Goal: Complete application form

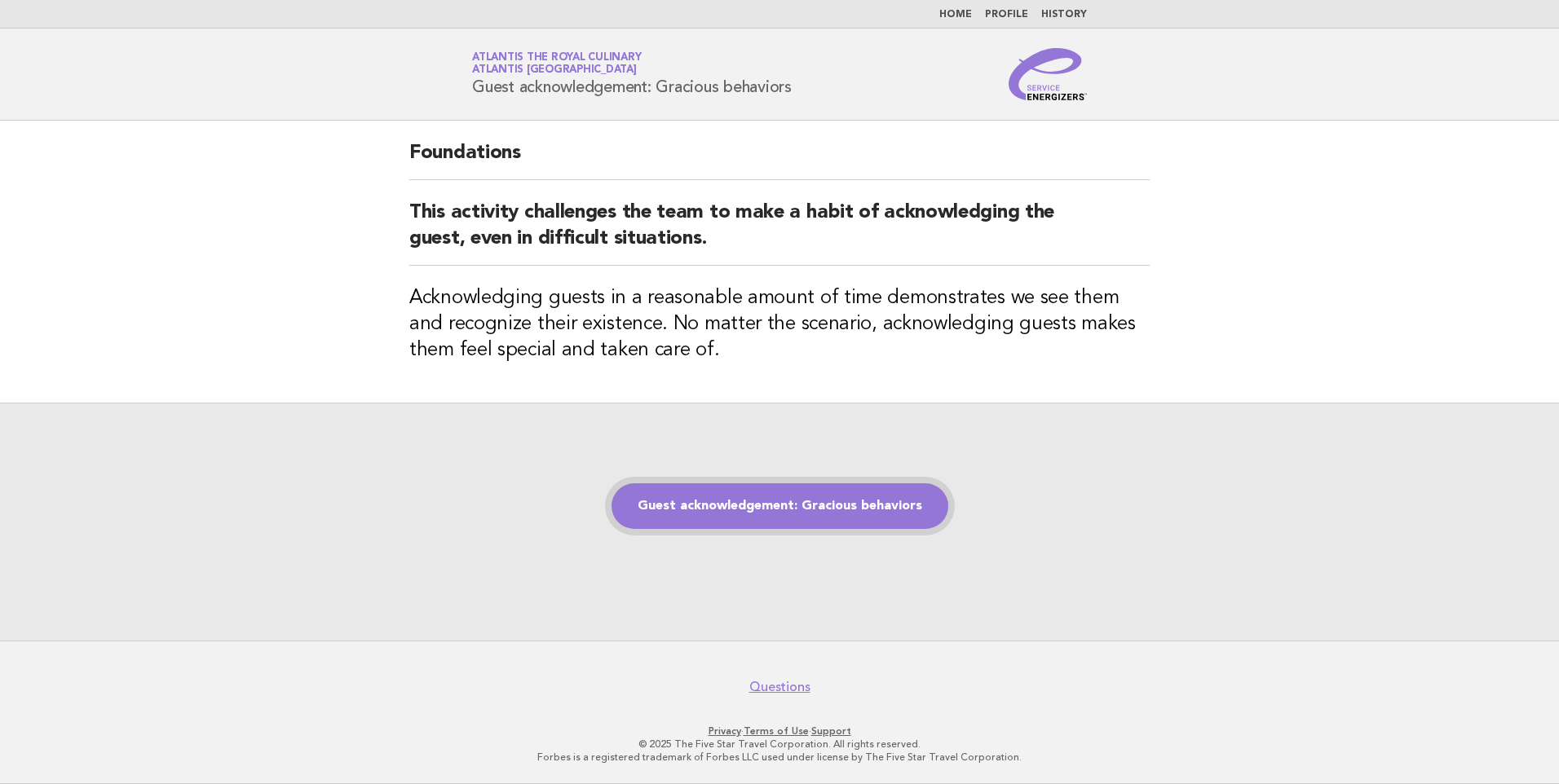
click at [779, 502] on link "Guest acknowledgement: Gracious behaviors" at bounding box center [780, 506] width 337 height 46
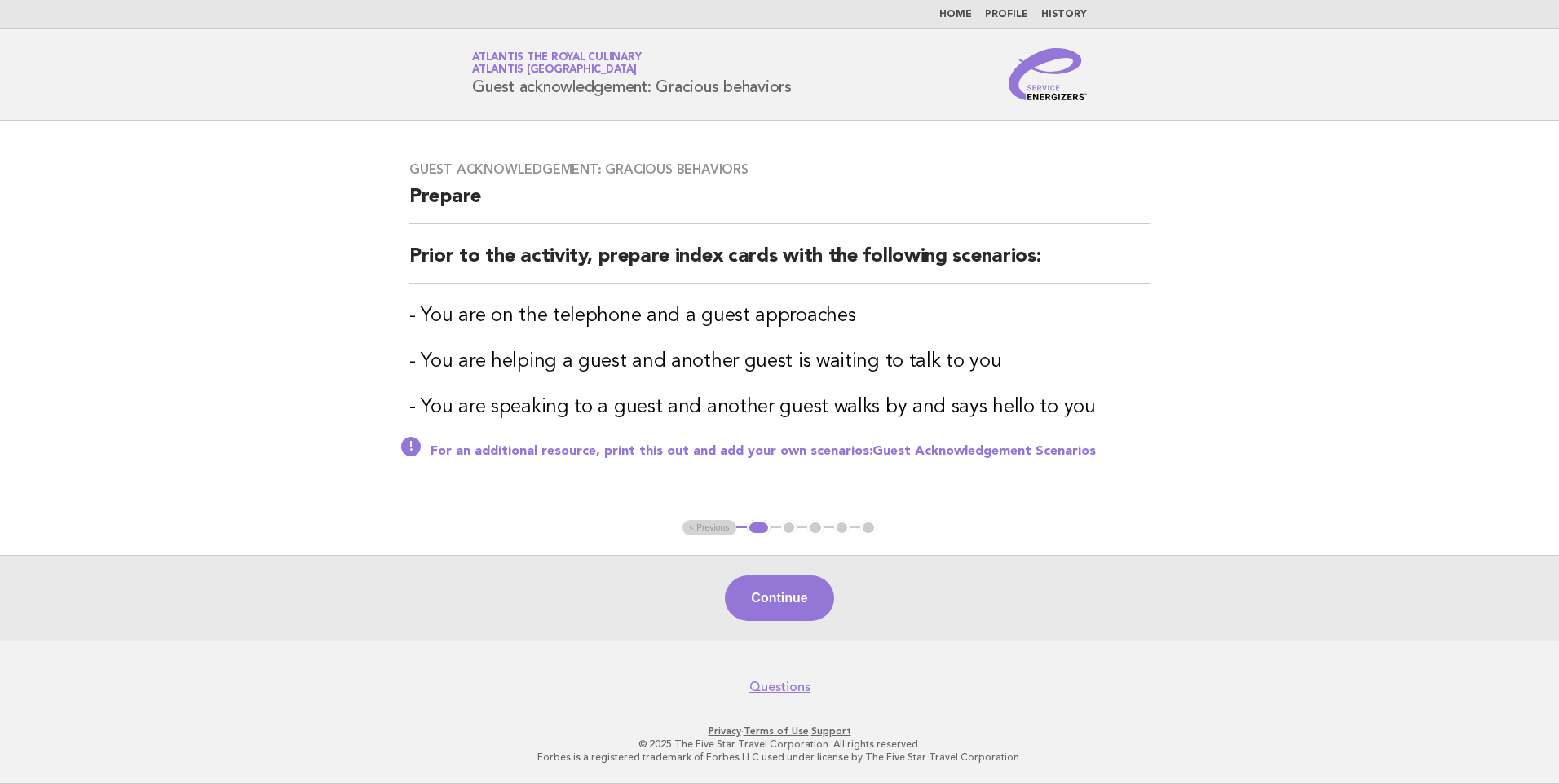
click at [778, 589] on button "Continue" at bounding box center [779, 598] width 108 height 46
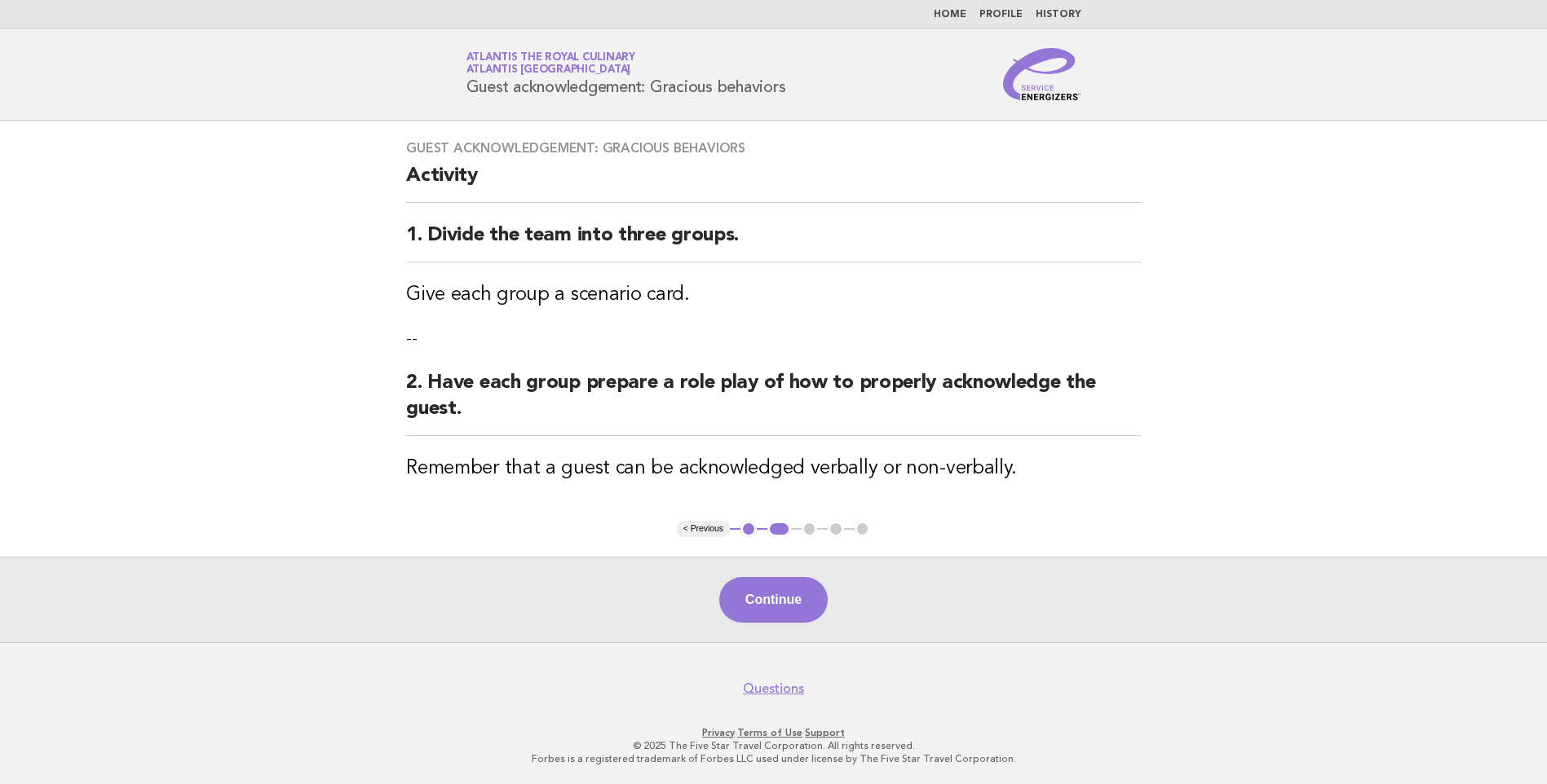
click at [778, 590] on button "Continue" at bounding box center [773, 599] width 108 height 46
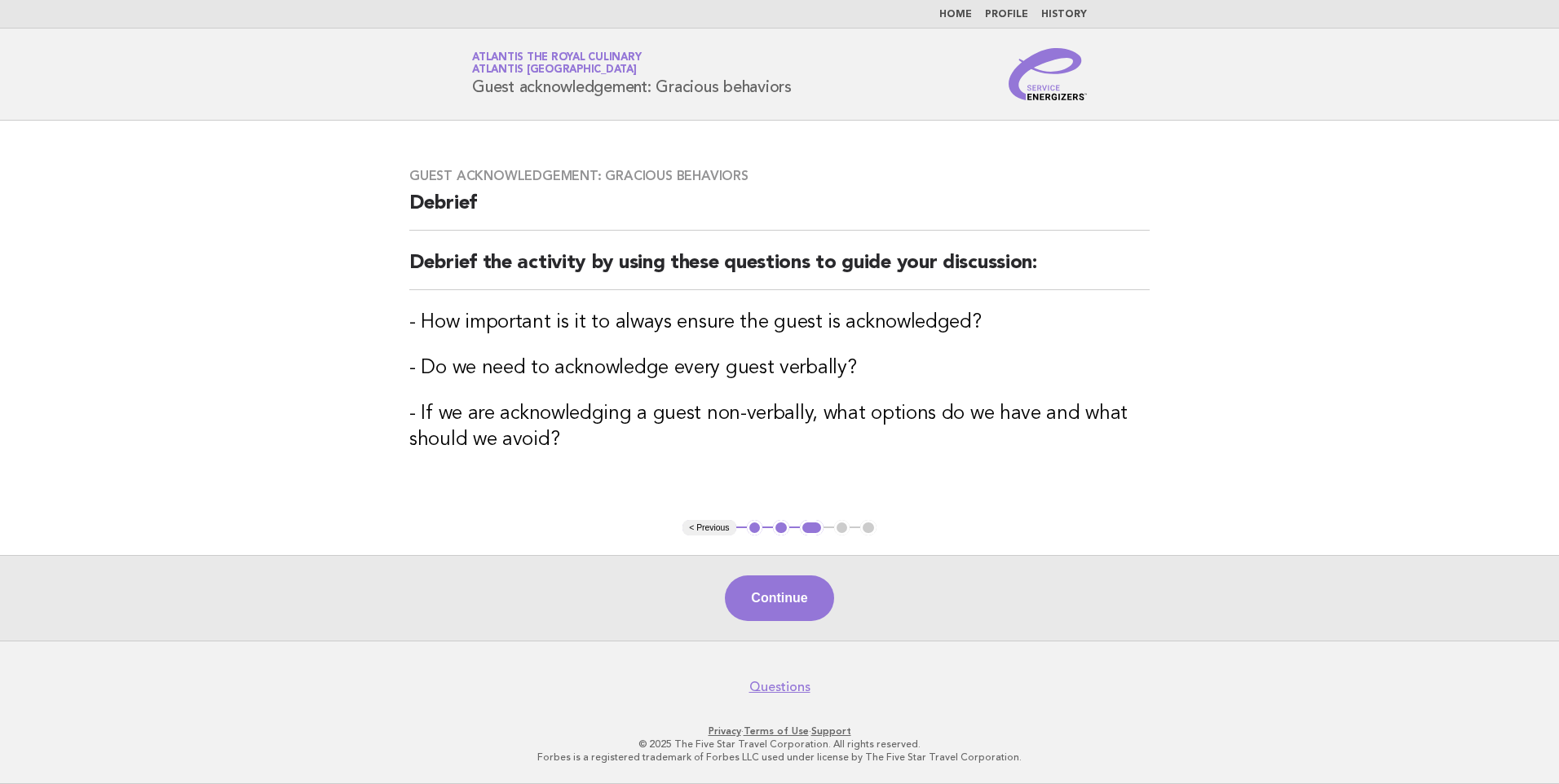
click at [779, 590] on button "Continue" at bounding box center [779, 598] width 108 height 46
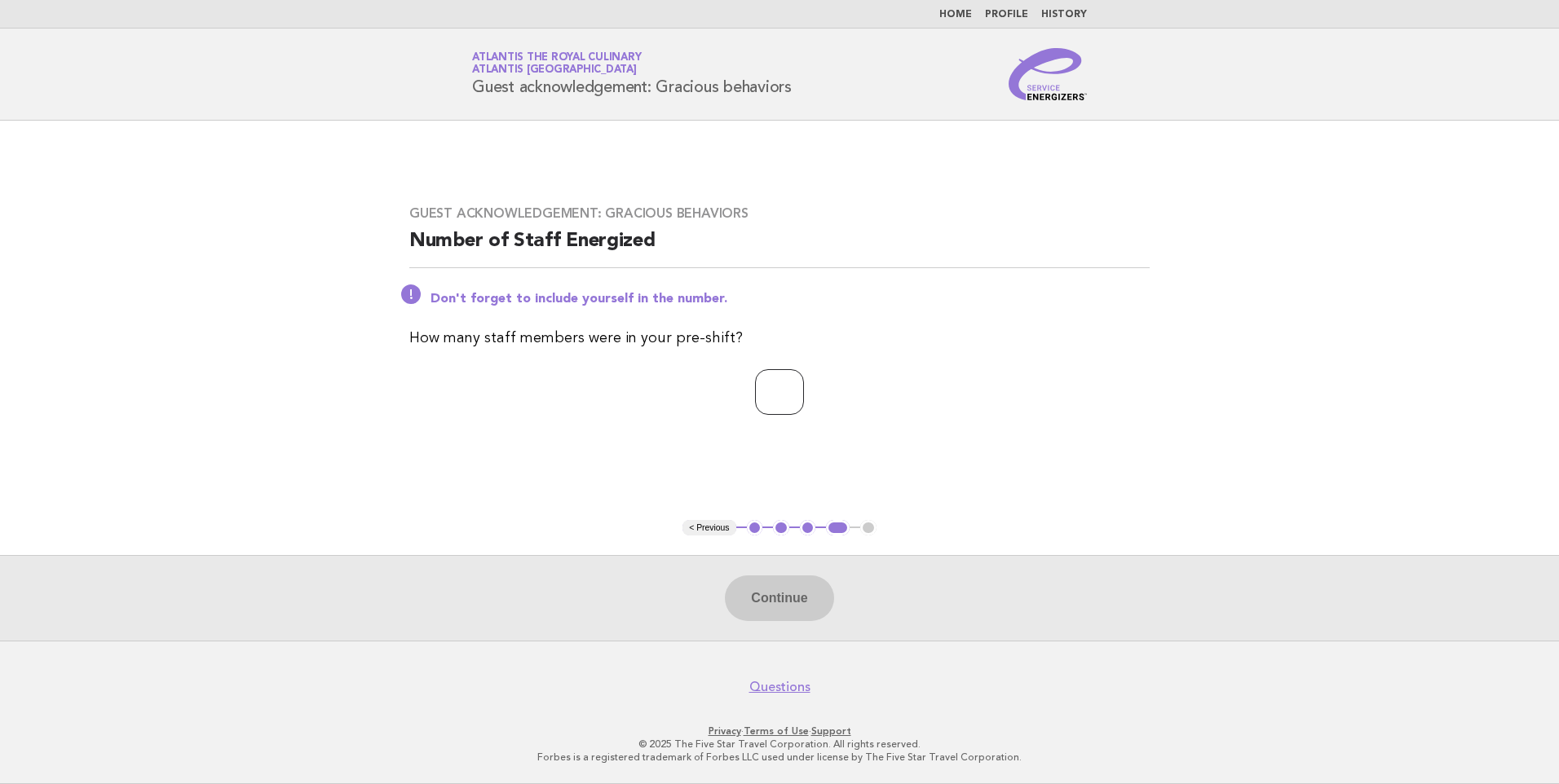
click at [777, 402] on input "number" at bounding box center [780, 392] width 49 height 46
type input "**"
click at [819, 604] on button "Continue" at bounding box center [779, 598] width 108 height 46
